Goal: Navigation & Orientation: Find specific page/section

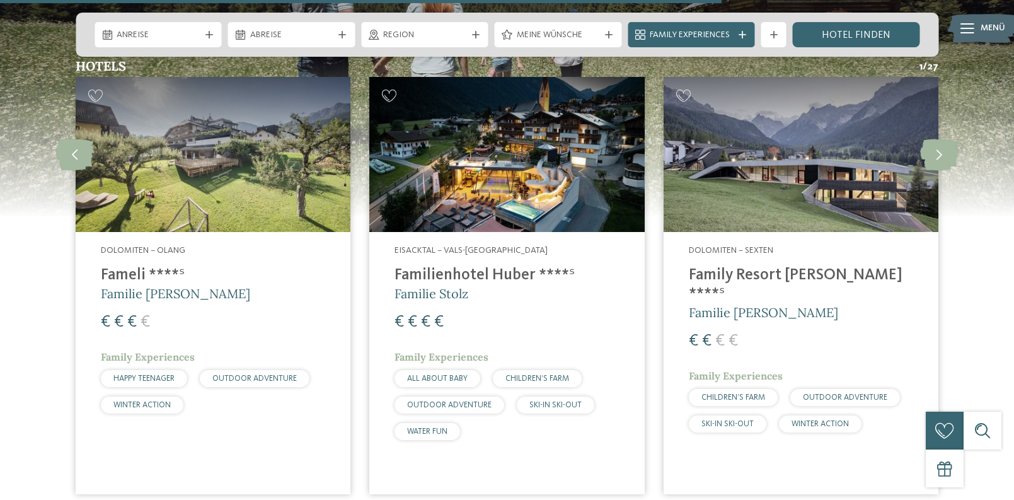
scroll to position [1710, 0]
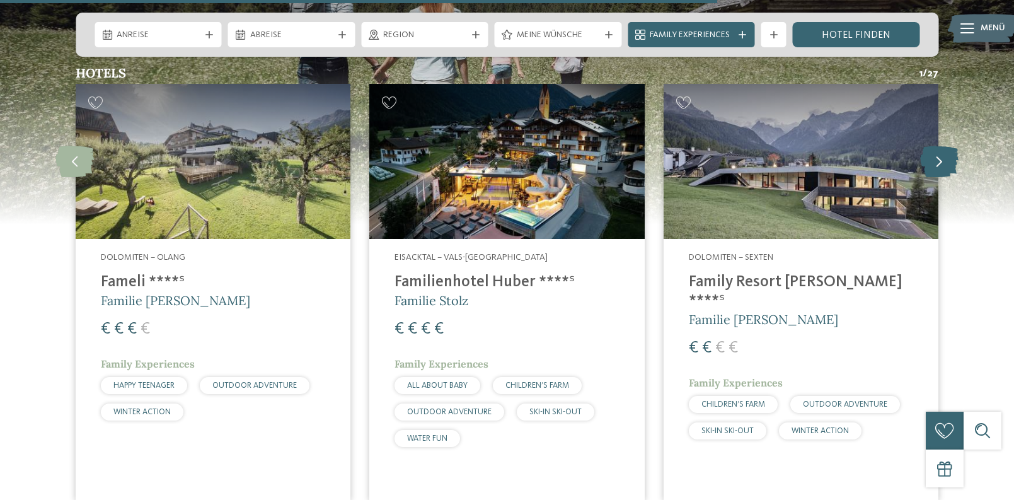
click at [937, 163] on icon at bounding box center [939, 162] width 38 height 32
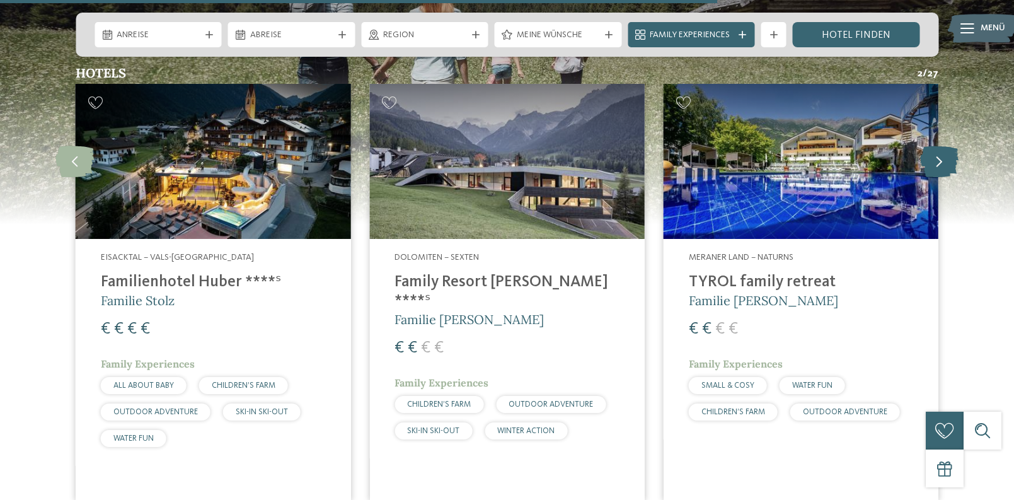
click at [939, 163] on icon at bounding box center [939, 162] width 38 height 32
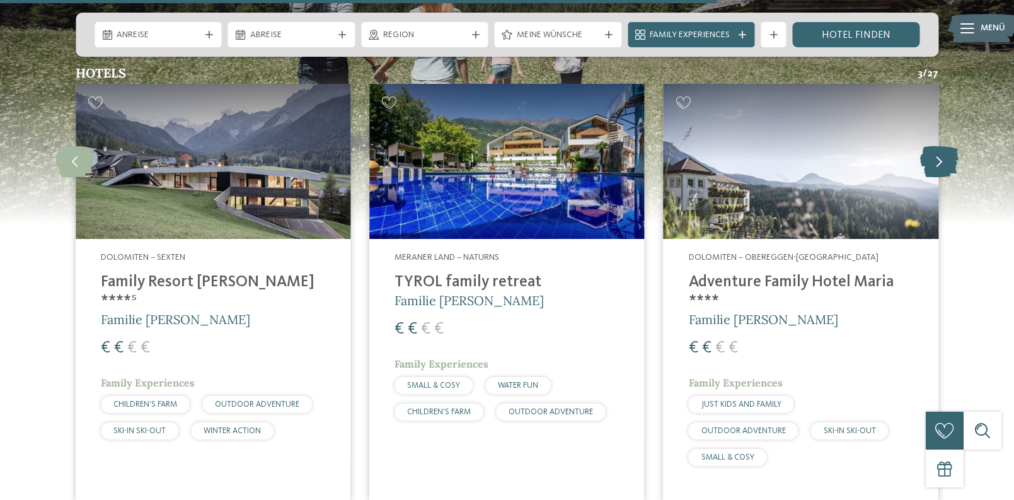
click at [939, 163] on icon at bounding box center [939, 162] width 38 height 32
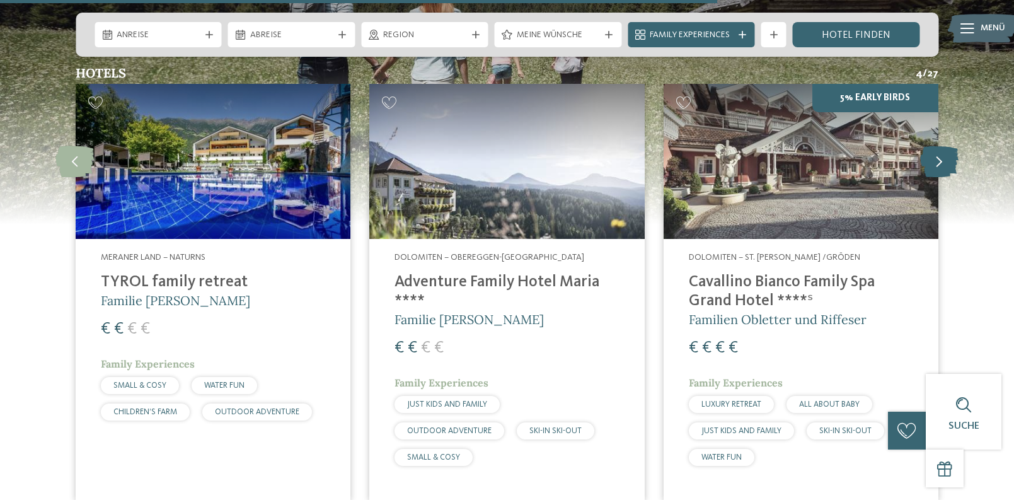
click at [939, 163] on icon at bounding box center [939, 162] width 38 height 32
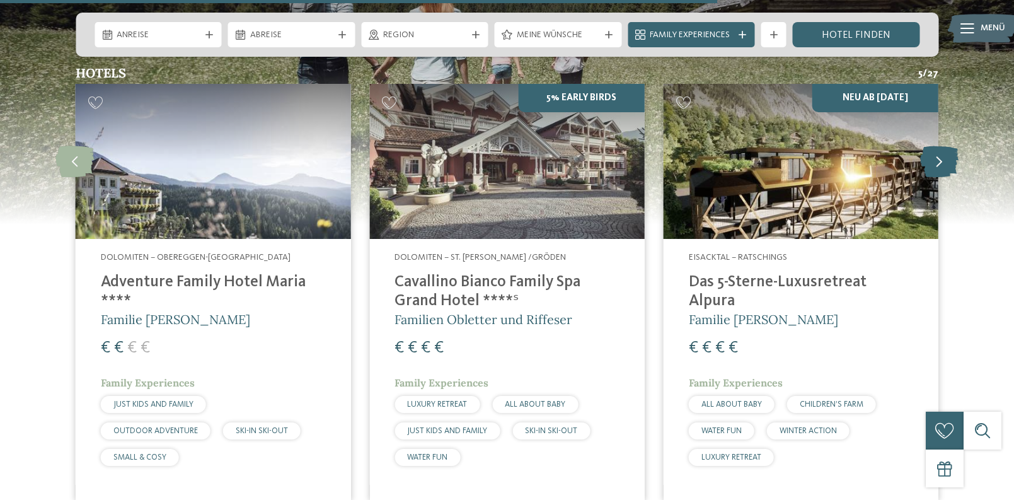
click at [939, 163] on icon at bounding box center [939, 162] width 38 height 32
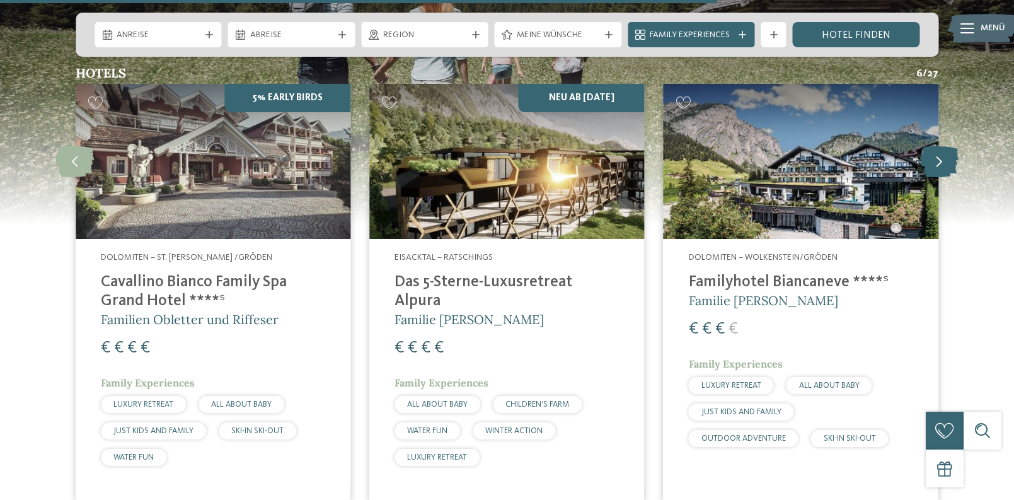
click at [939, 163] on icon at bounding box center [939, 162] width 38 height 32
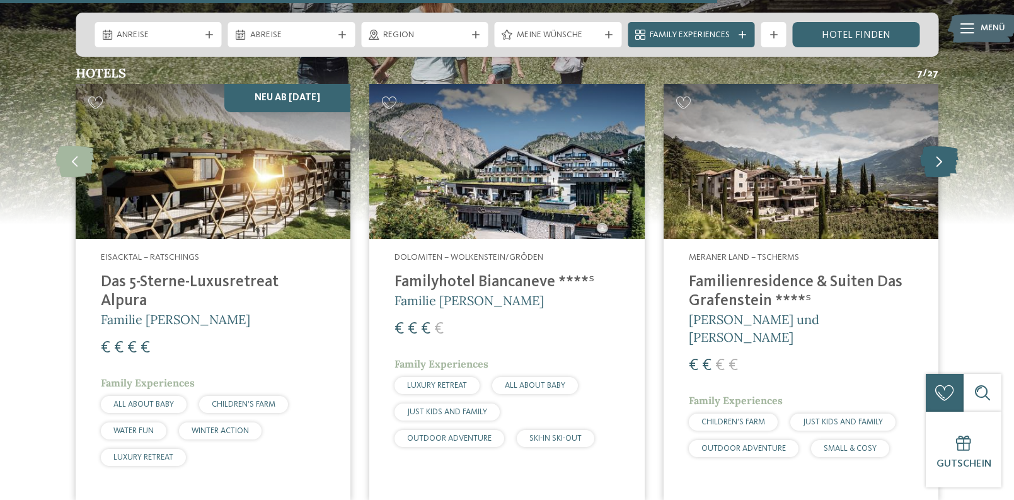
click at [939, 163] on icon at bounding box center [939, 162] width 38 height 32
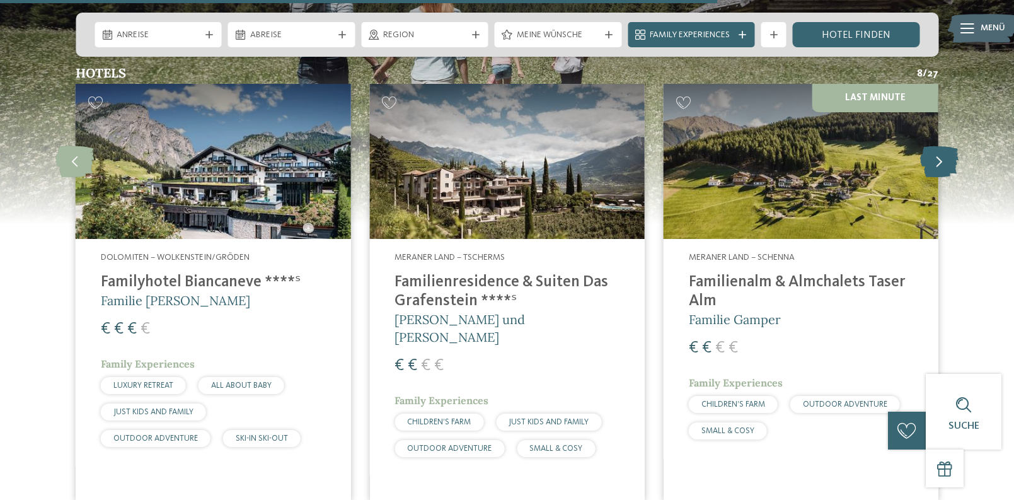
click at [939, 163] on icon at bounding box center [939, 162] width 38 height 32
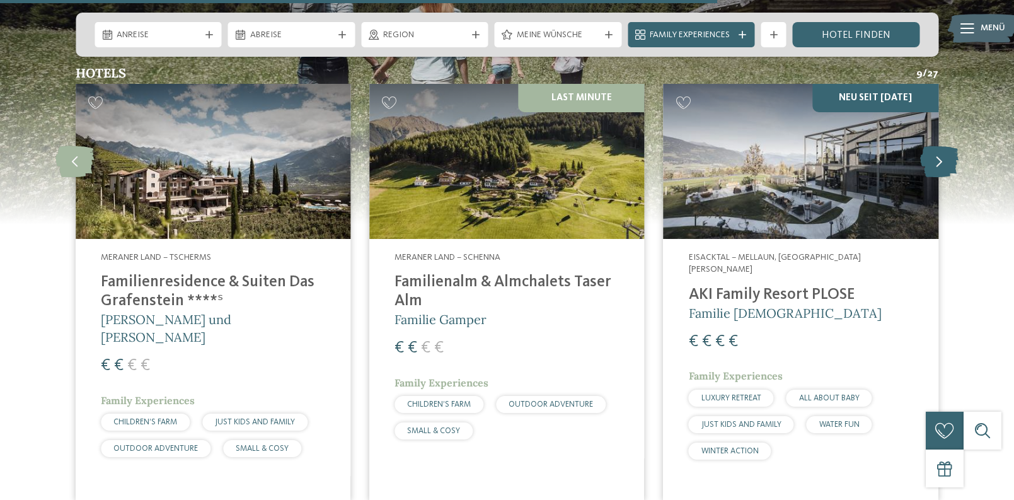
click at [939, 163] on icon at bounding box center [939, 162] width 38 height 32
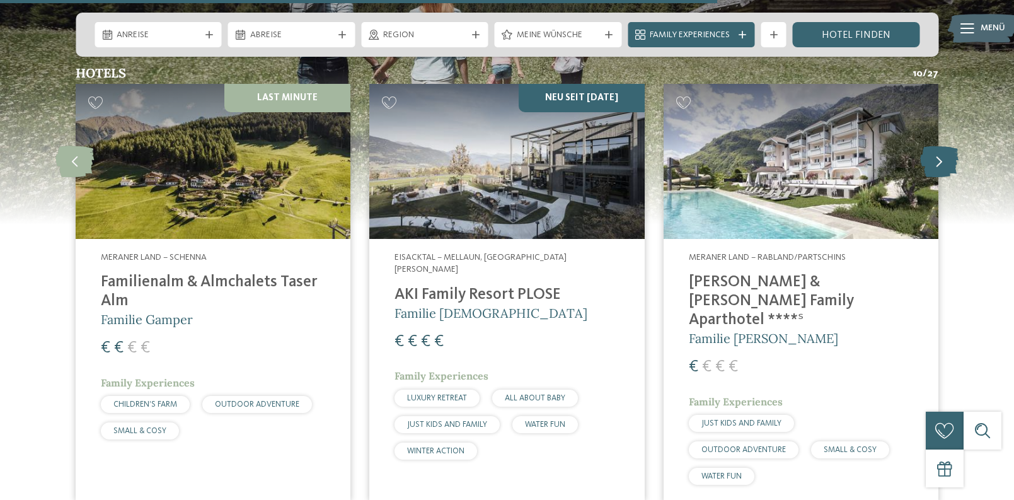
click at [939, 163] on icon at bounding box center [939, 162] width 38 height 32
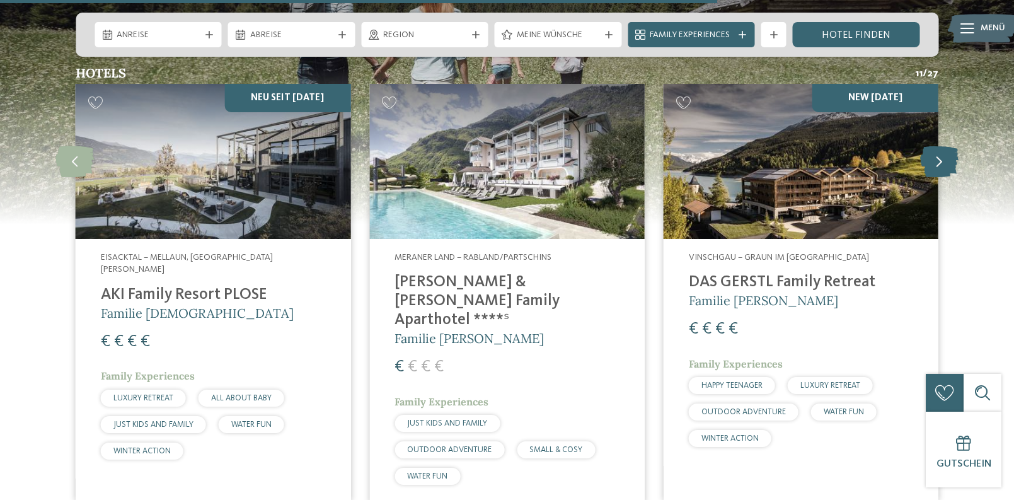
click at [939, 163] on icon at bounding box center [939, 162] width 38 height 32
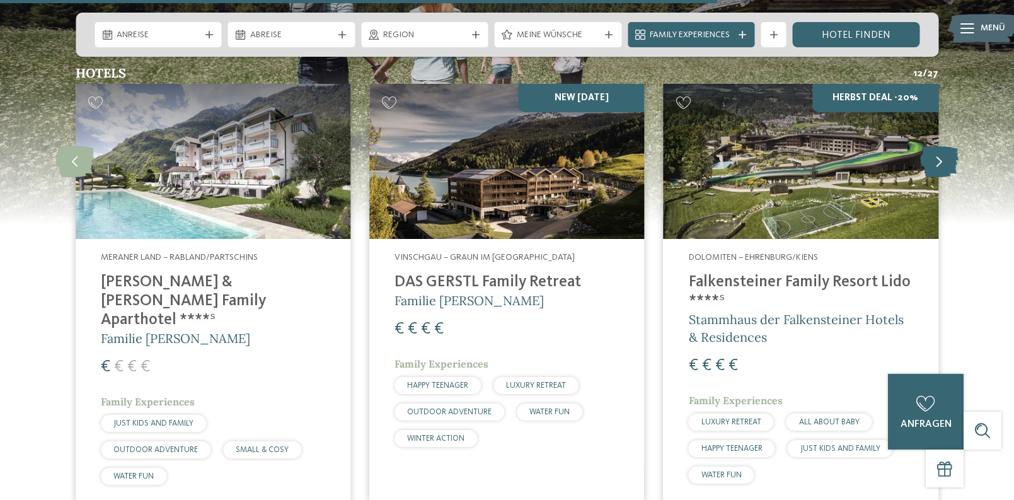
click at [939, 163] on icon at bounding box center [939, 162] width 38 height 32
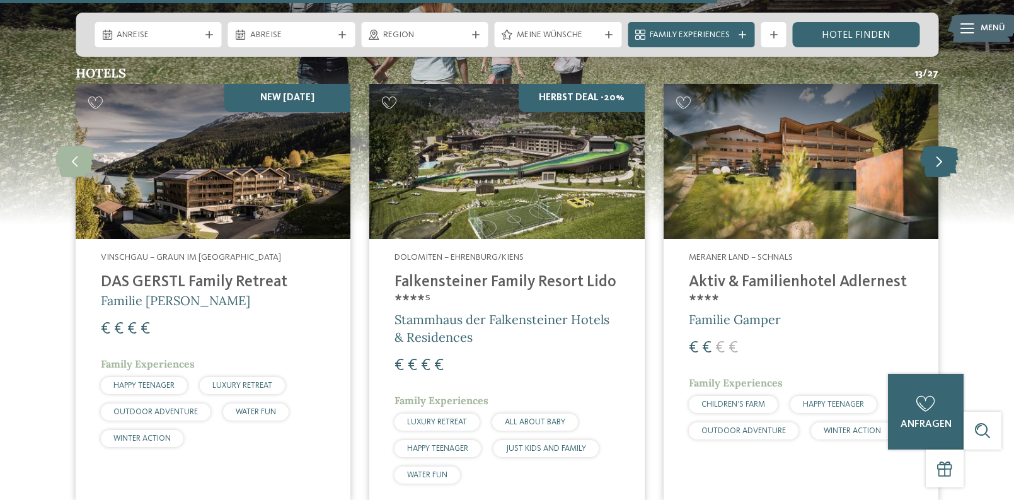
click at [939, 163] on icon at bounding box center [939, 162] width 38 height 32
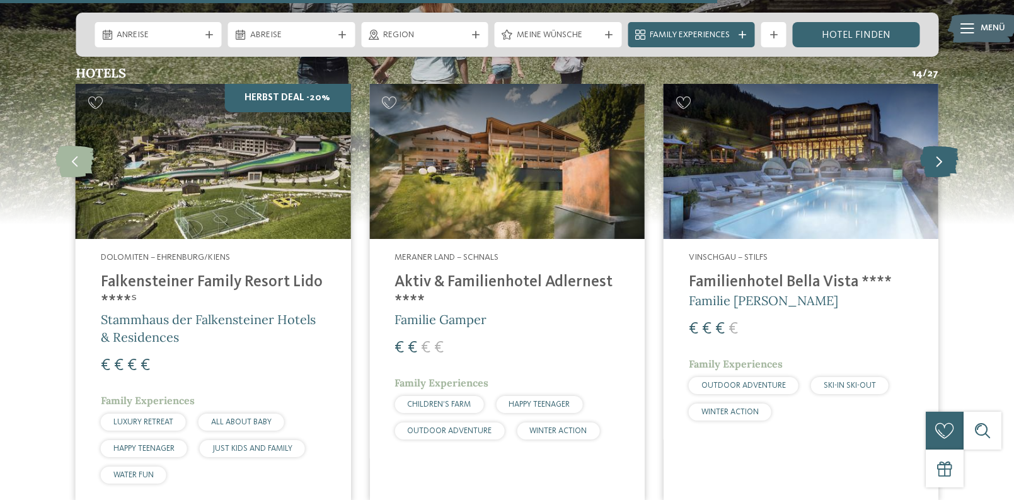
click at [939, 163] on icon at bounding box center [939, 162] width 38 height 32
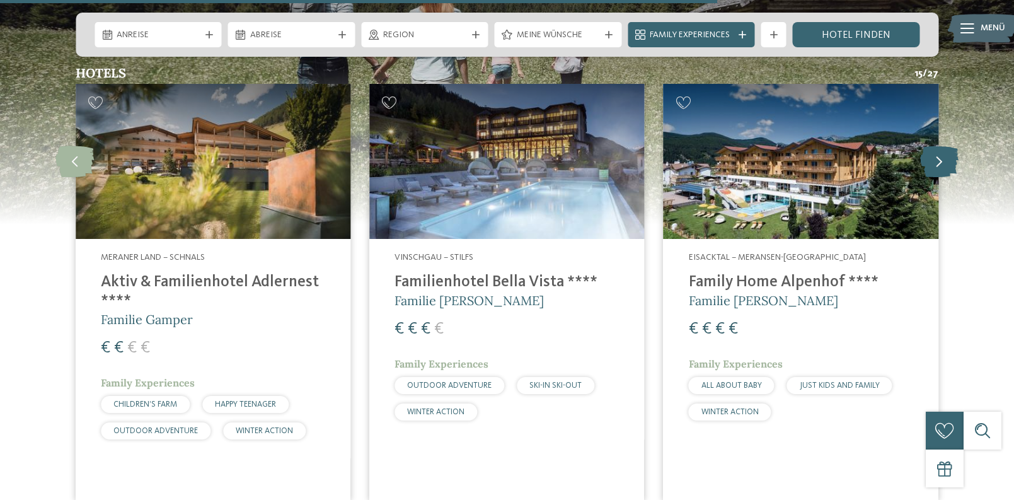
click at [939, 163] on icon at bounding box center [939, 162] width 38 height 32
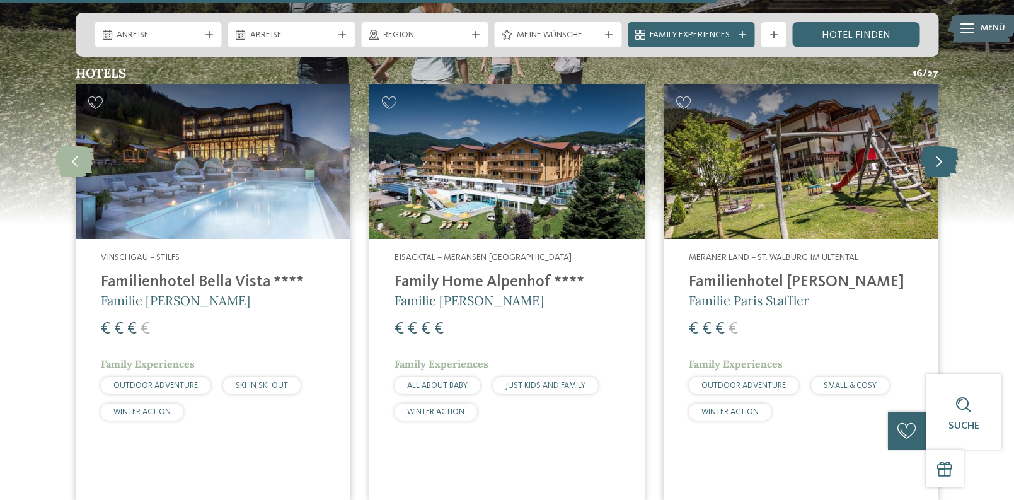
click at [939, 163] on icon at bounding box center [939, 162] width 38 height 32
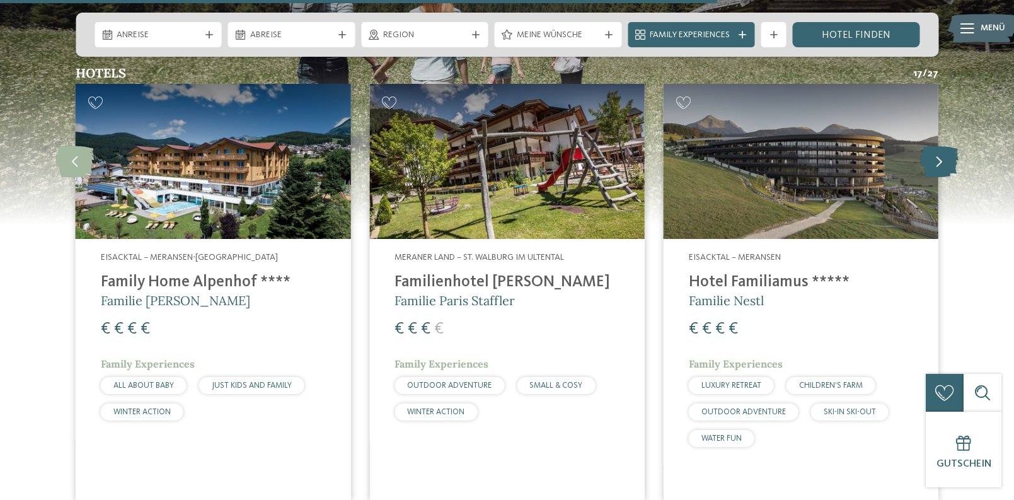
click at [939, 163] on icon at bounding box center [939, 162] width 38 height 32
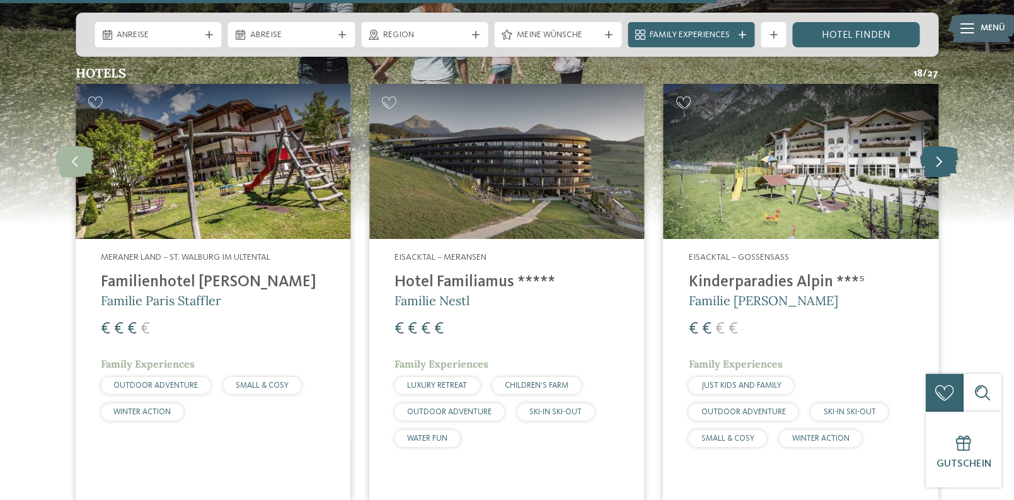
click at [939, 163] on icon at bounding box center [939, 162] width 38 height 32
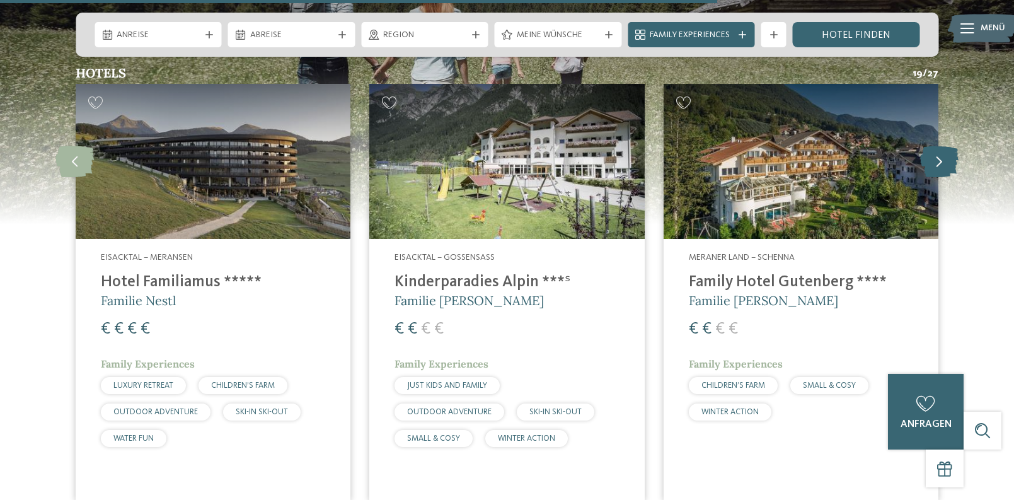
click at [939, 163] on icon at bounding box center [939, 162] width 38 height 32
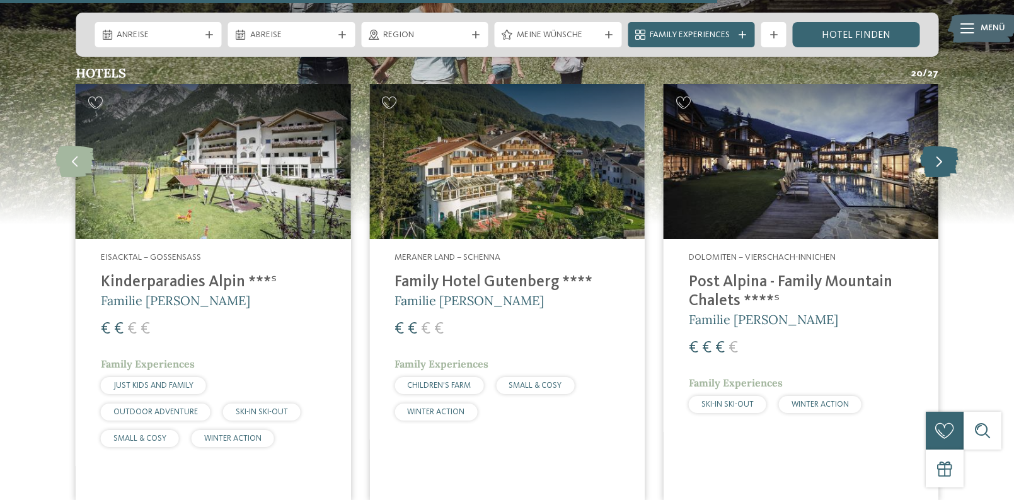
click at [939, 163] on icon at bounding box center [939, 162] width 38 height 32
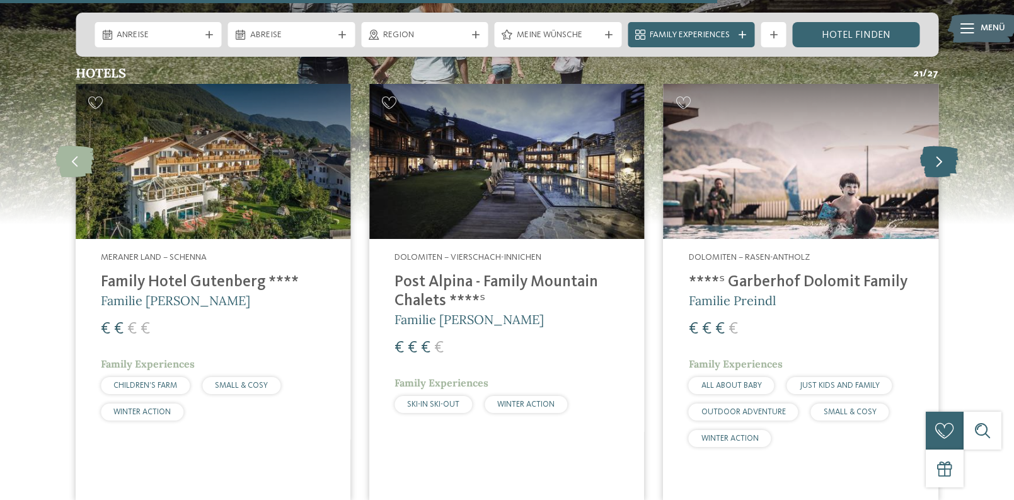
click at [939, 163] on icon at bounding box center [939, 162] width 38 height 32
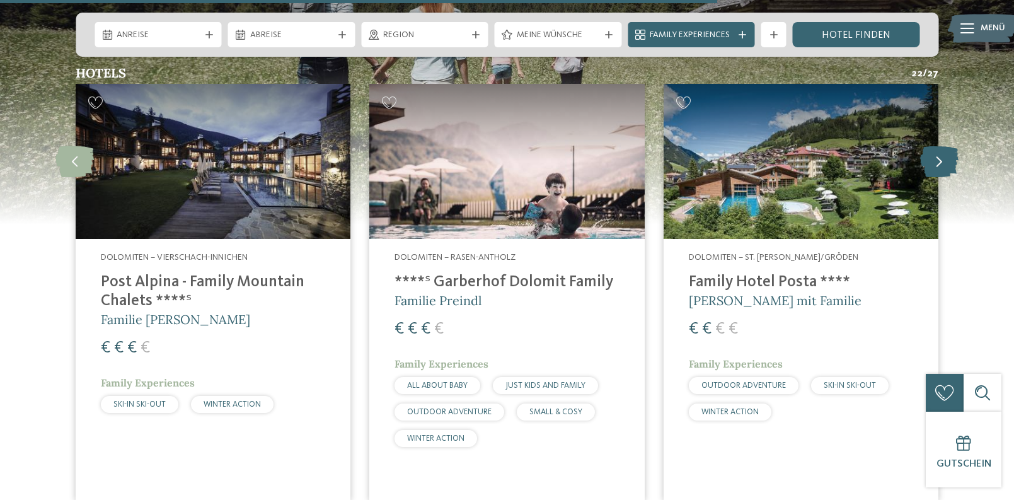
click at [939, 163] on icon at bounding box center [939, 162] width 38 height 32
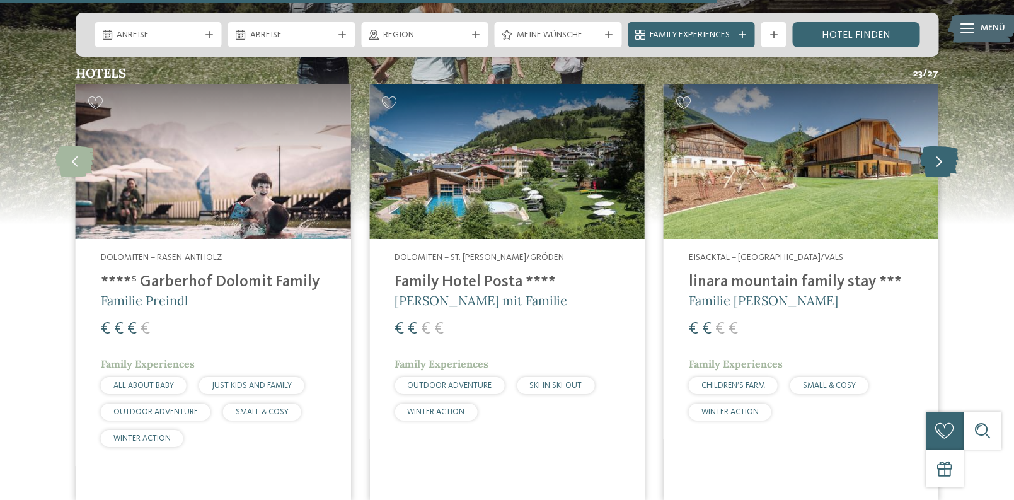
click at [939, 163] on icon at bounding box center [939, 162] width 38 height 32
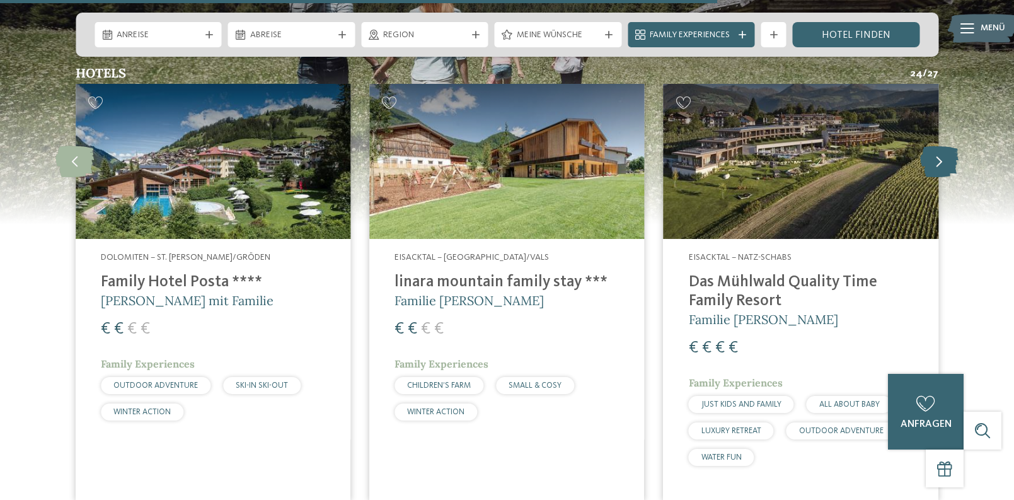
click at [939, 163] on icon at bounding box center [939, 162] width 38 height 32
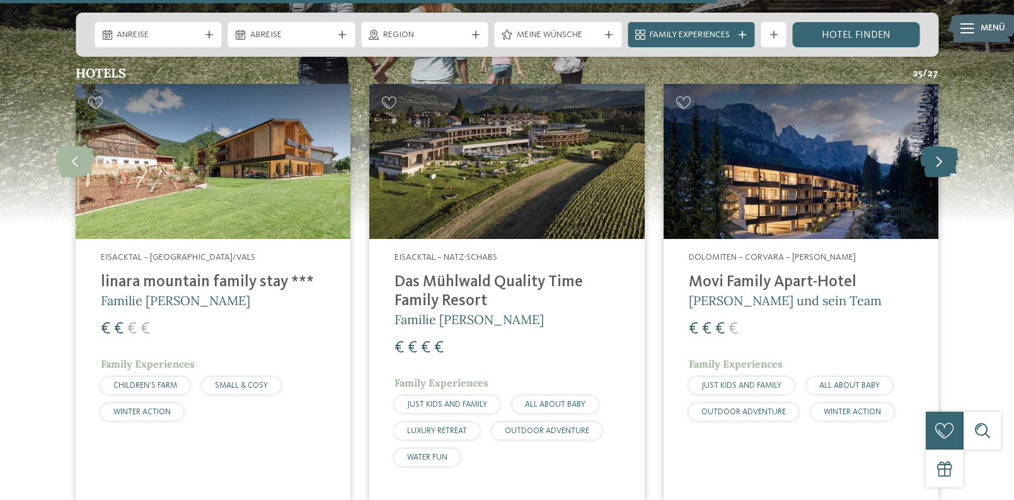
click at [939, 163] on icon at bounding box center [939, 162] width 38 height 32
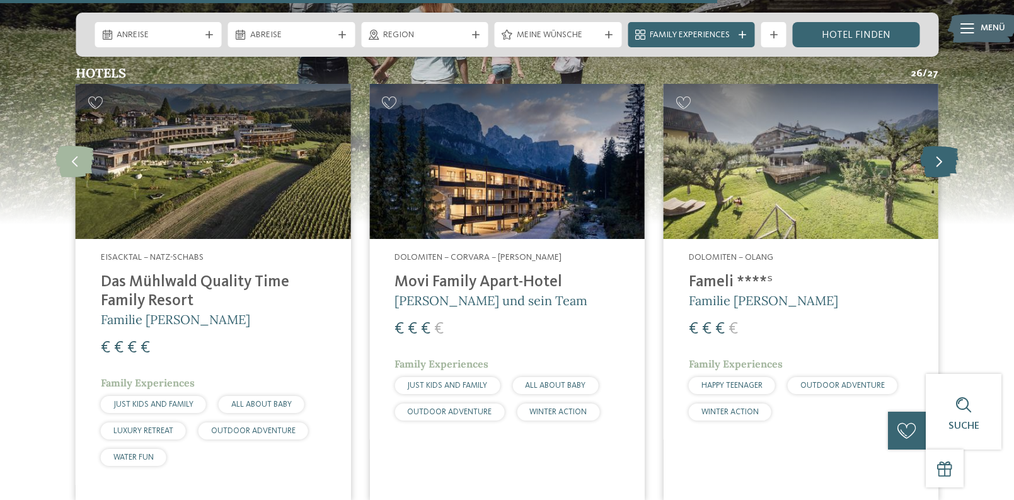
click at [939, 163] on icon at bounding box center [939, 162] width 38 height 32
